Goal: Register for event/course

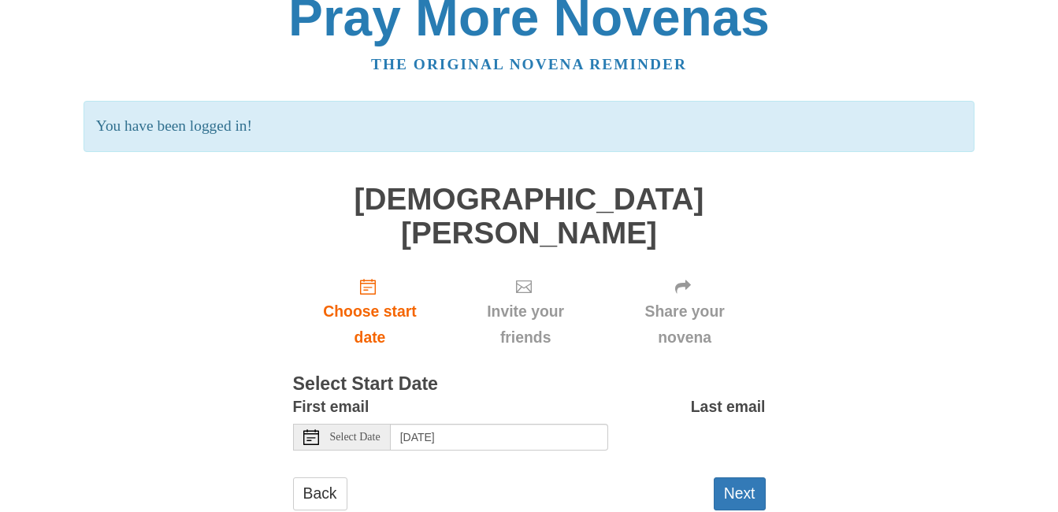
scroll to position [33, 0]
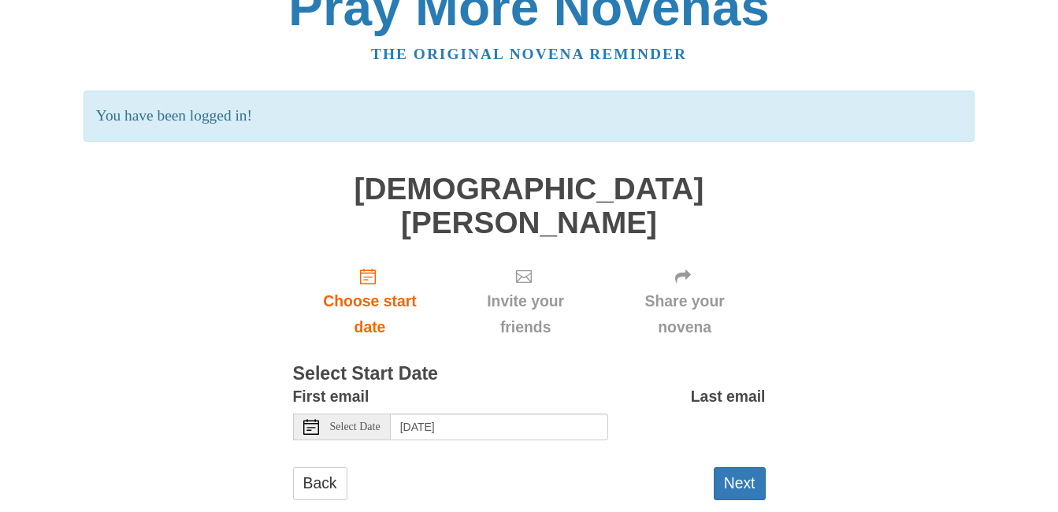
click at [379, 421] on span "Select Date" at bounding box center [355, 426] width 50 height 11
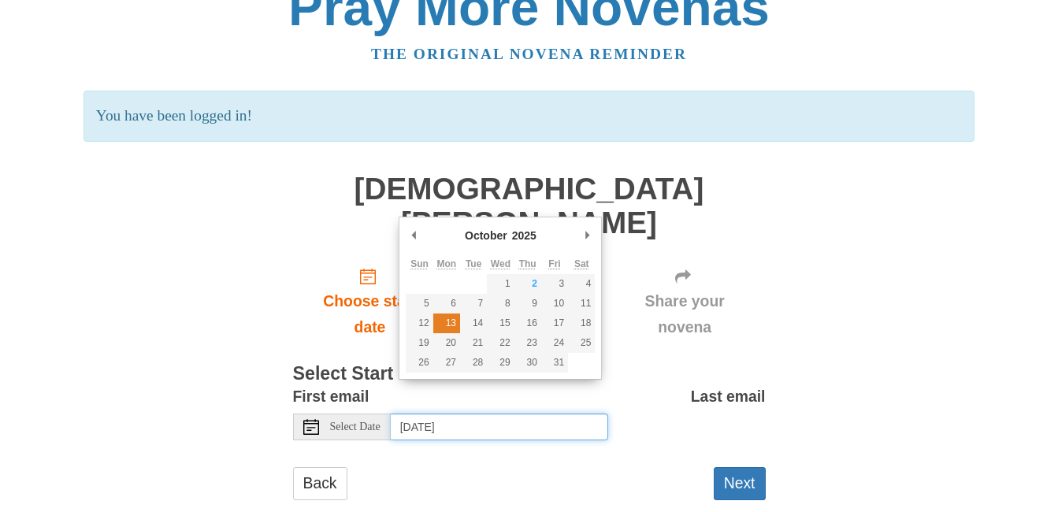
type input "Monday, October 13th"
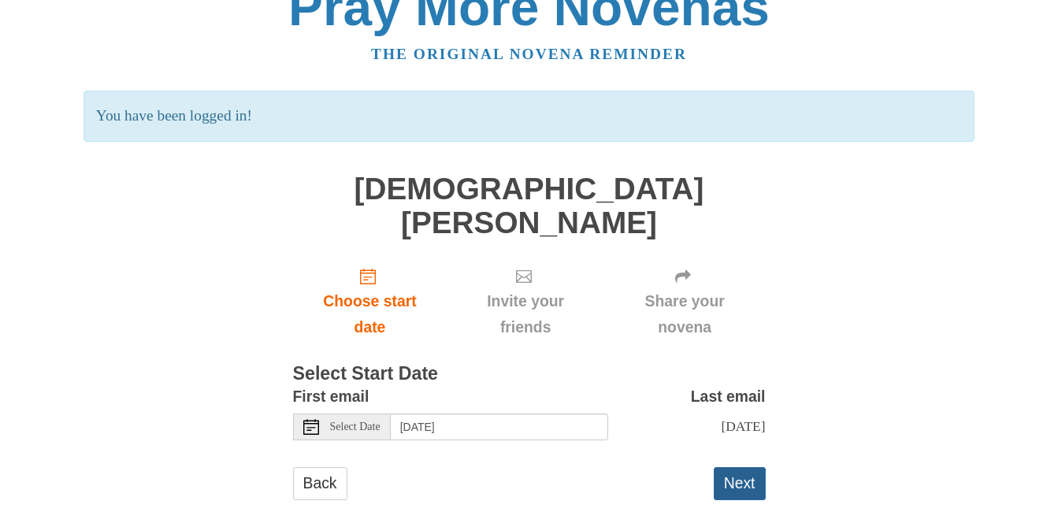
click at [732, 467] on button "Next" at bounding box center [740, 483] width 52 height 32
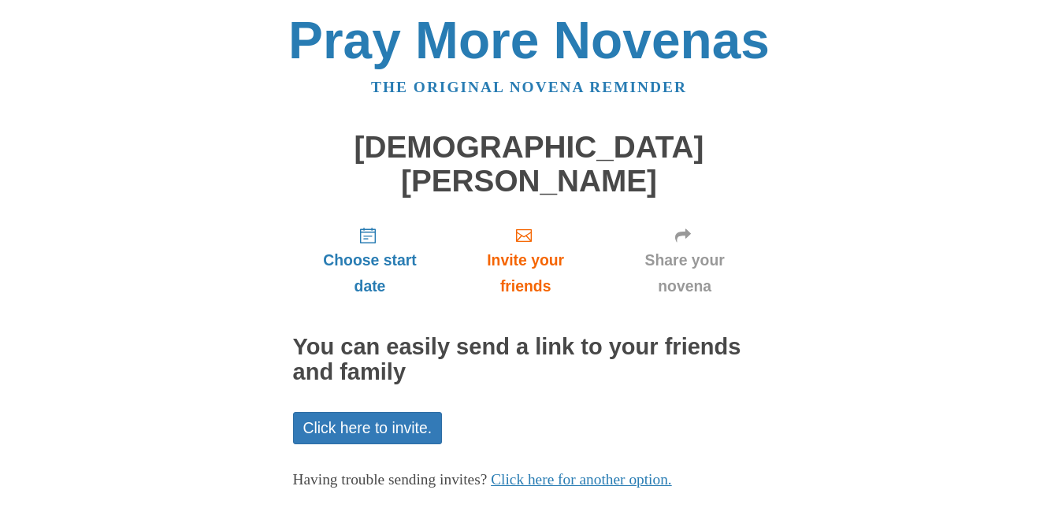
scroll to position [49, 0]
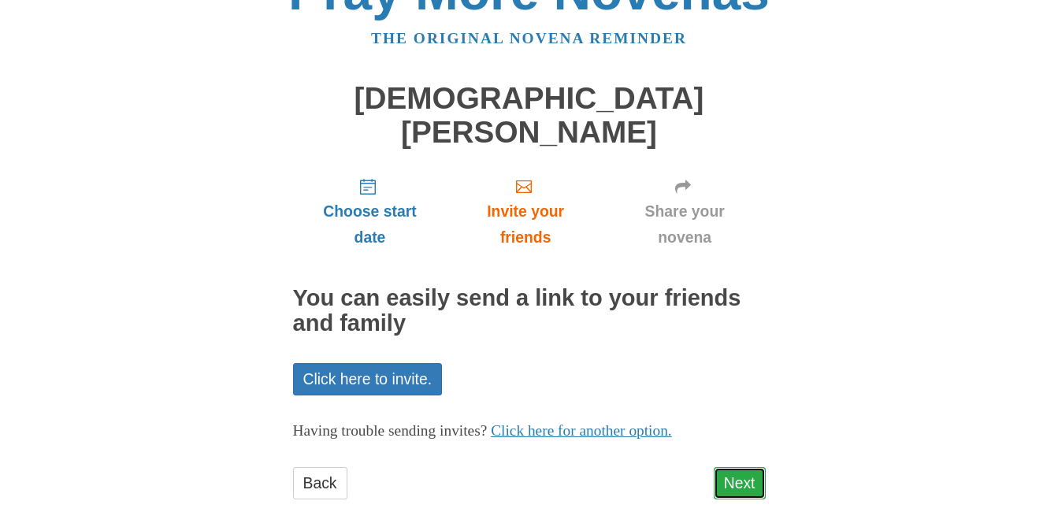
click at [741, 467] on link "Next" at bounding box center [740, 483] width 52 height 32
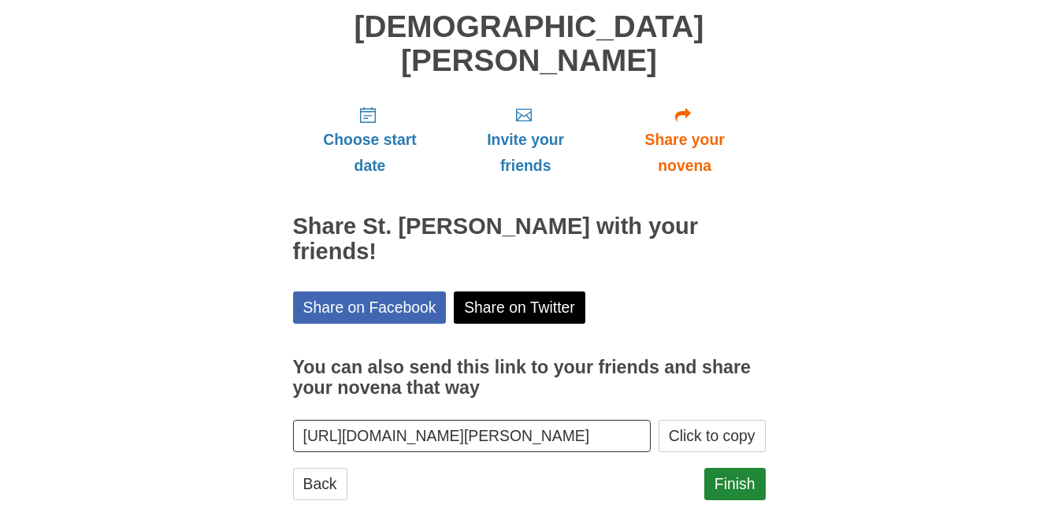
scroll to position [1, 114]
drag, startPoint x: 301, startPoint y: 402, endPoint x: 663, endPoint y: 420, distance: 362.8
click at [663, 422] on div "Choose start date Invite your friends Share your novena Share [DEMOGRAPHIC_DATA…" at bounding box center [529, 304] width 473 height 422
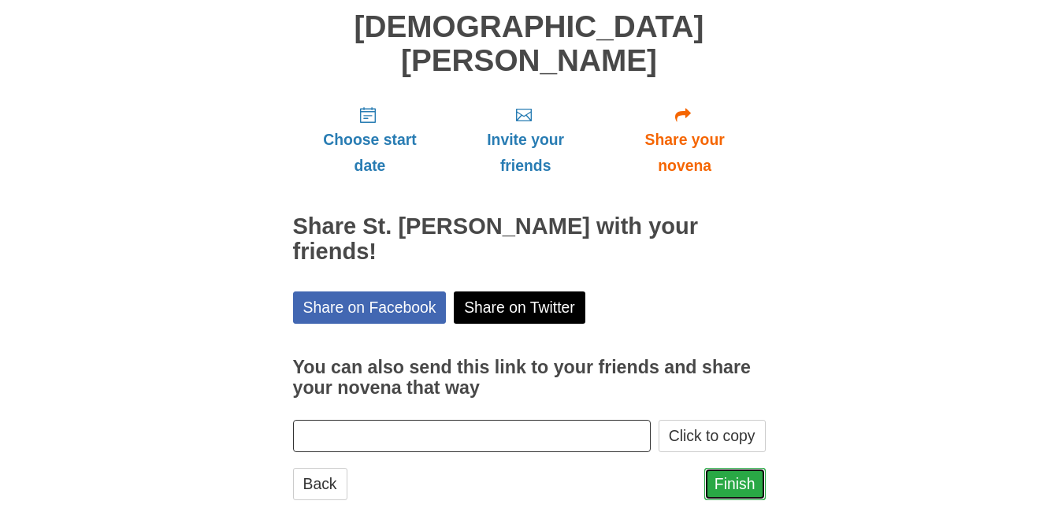
click at [735, 468] on link "Finish" at bounding box center [734, 484] width 61 height 32
